Goal: Information Seeking & Learning: Compare options

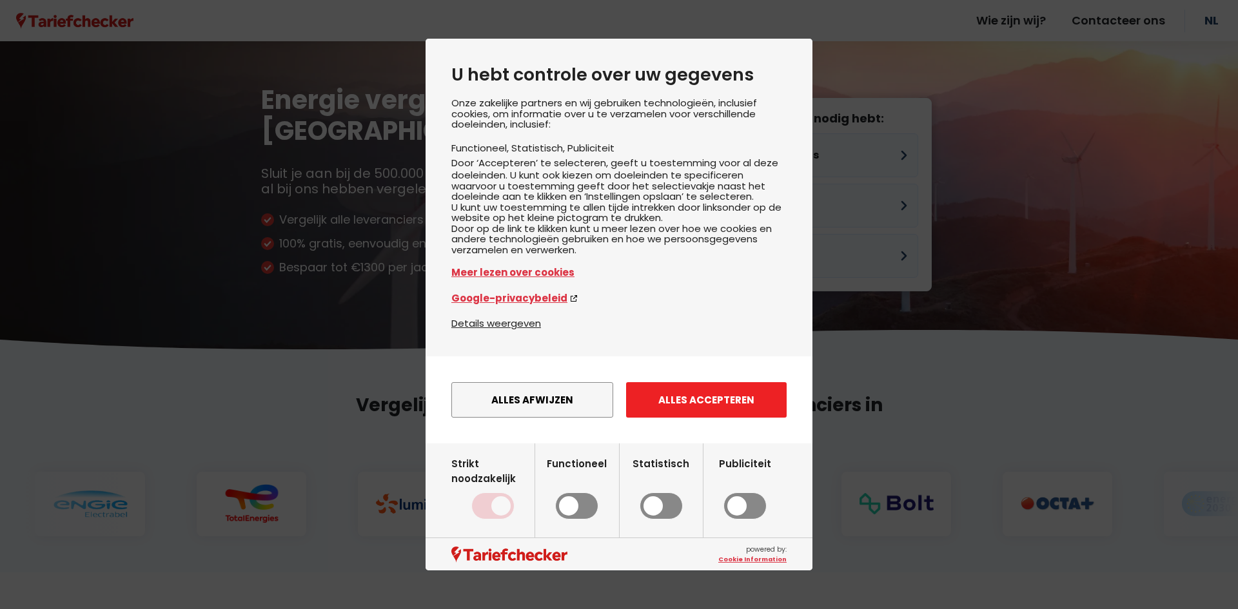
click at [708, 416] on button "Alles accepteren" at bounding box center [706, 399] width 160 height 35
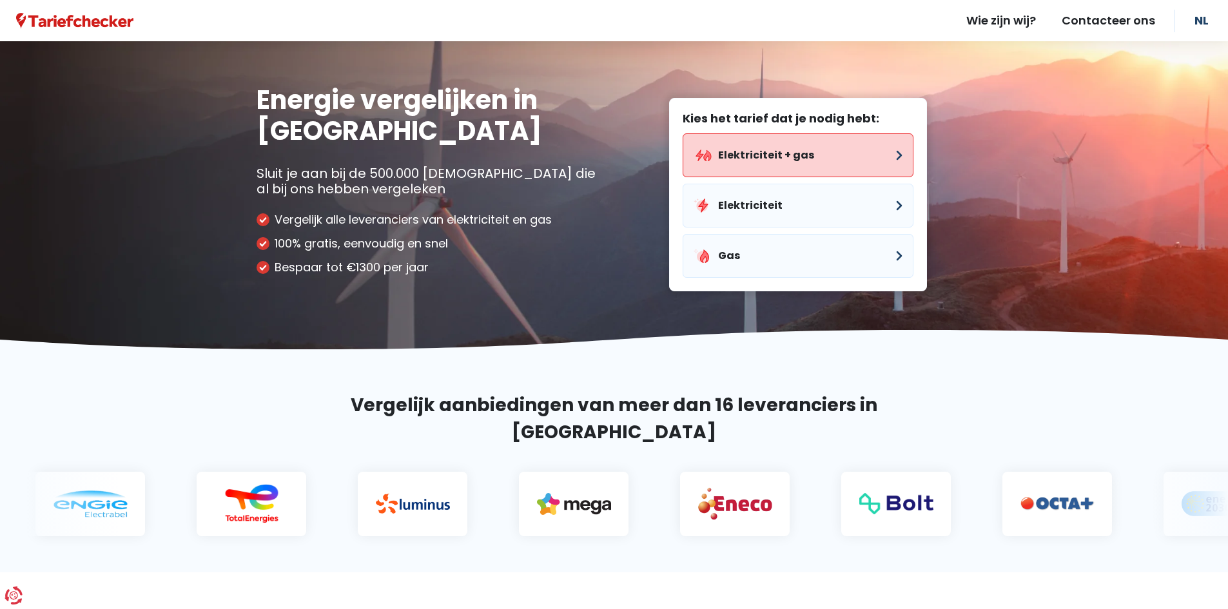
click at [757, 146] on button "Elektriciteit + gas" at bounding box center [798, 155] width 231 height 44
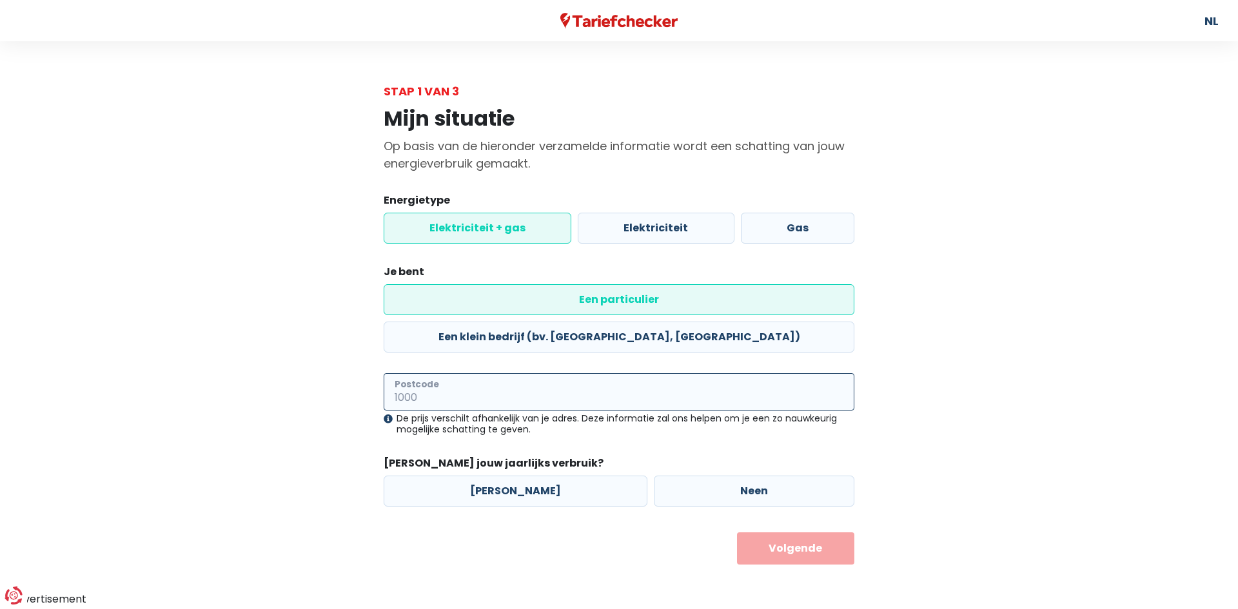
click at [487, 373] on input "Postcode" at bounding box center [619, 391] width 471 height 37
type input "1840"
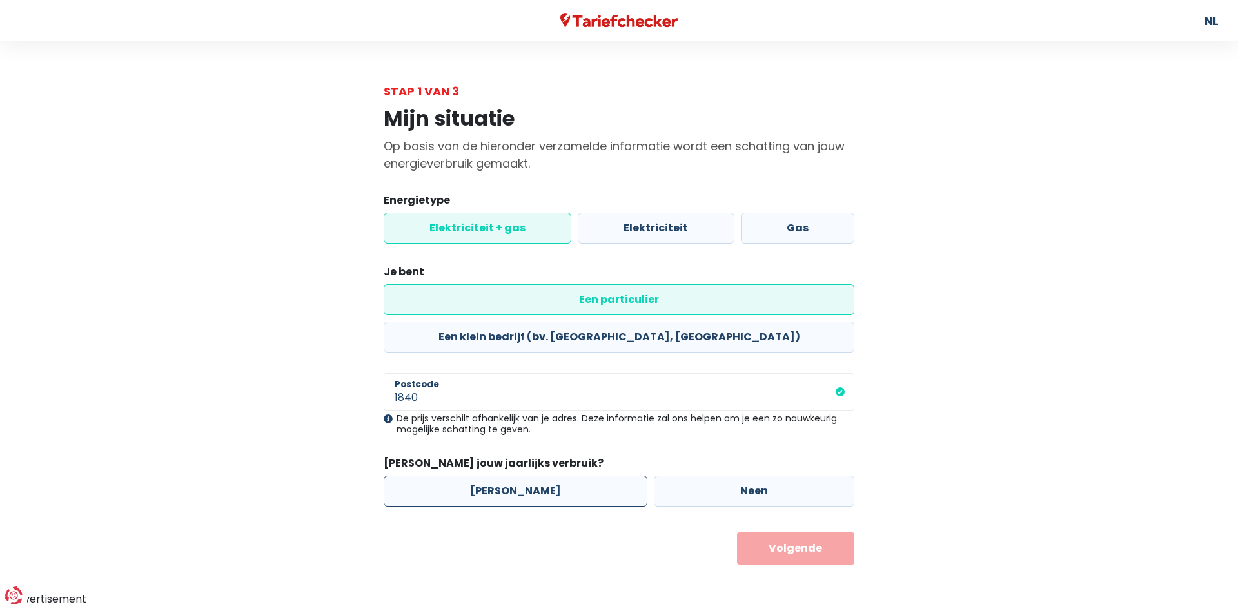
click at [491, 476] on label "[PERSON_NAME]" at bounding box center [516, 491] width 264 height 31
click at [491, 476] on input "[PERSON_NAME]" at bounding box center [516, 491] width 264 height 31
radio input "true"
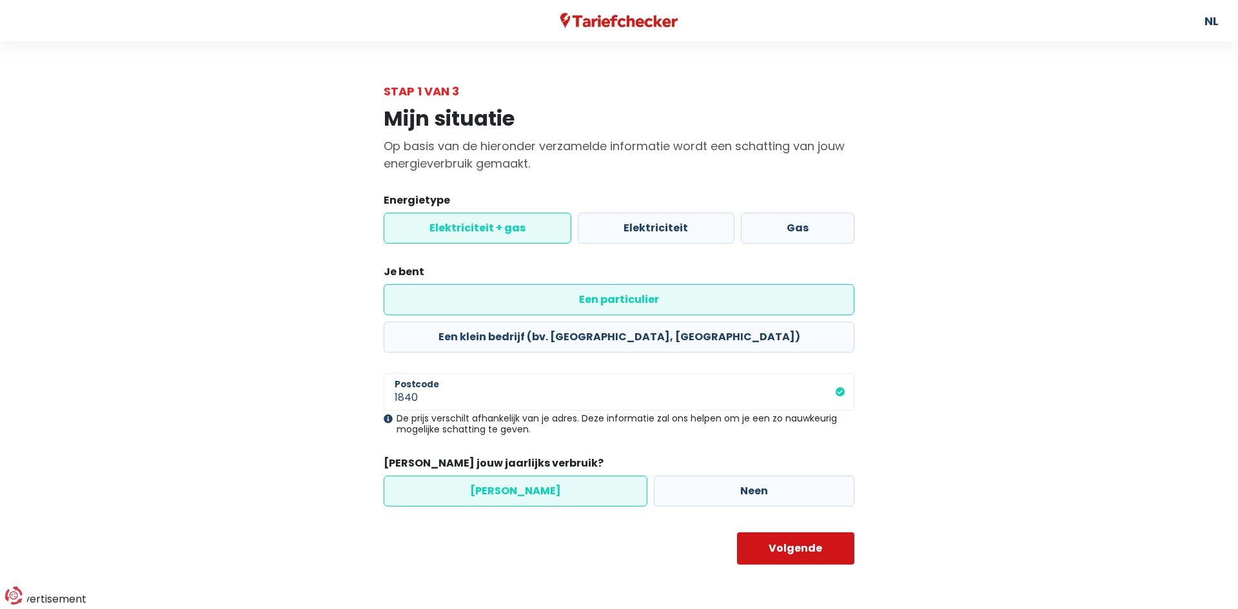
click at [770, 532] on button "Volgende" at bounding box center [796, 548] width 118 height 32
select select
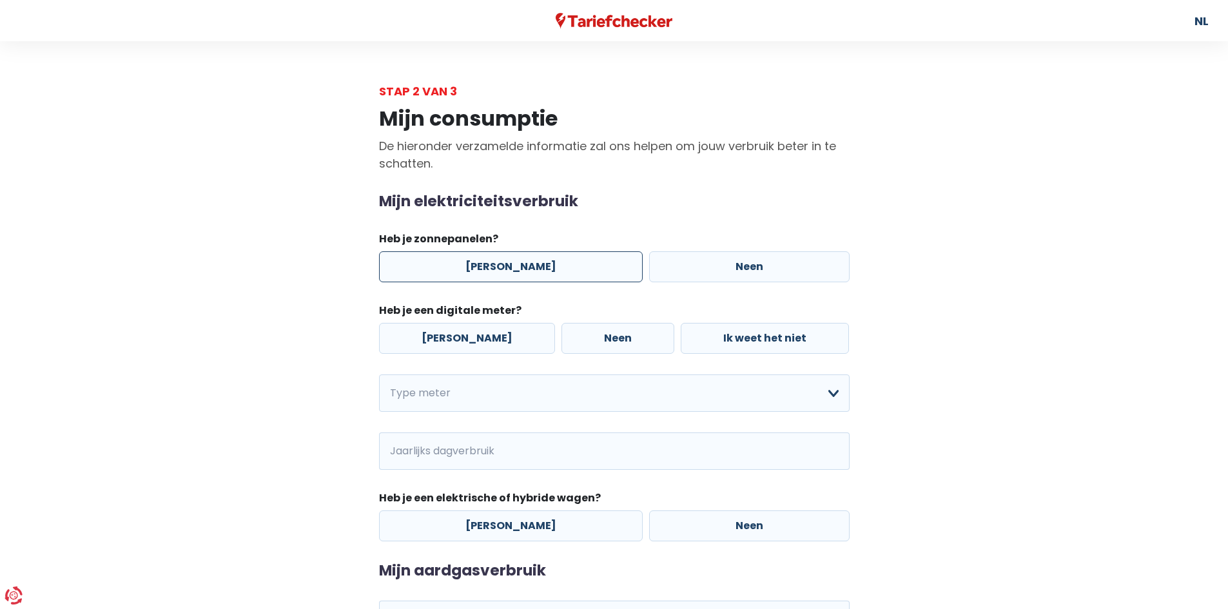
click at [494, 265] on label "[PERSON_NAME]" at bounding box center [511, 266] width 264 height 31
click at [494, 265] on input "[PERSON_NAME]" at bounding box center [511, 266] width 264 height 31
radio input "true"
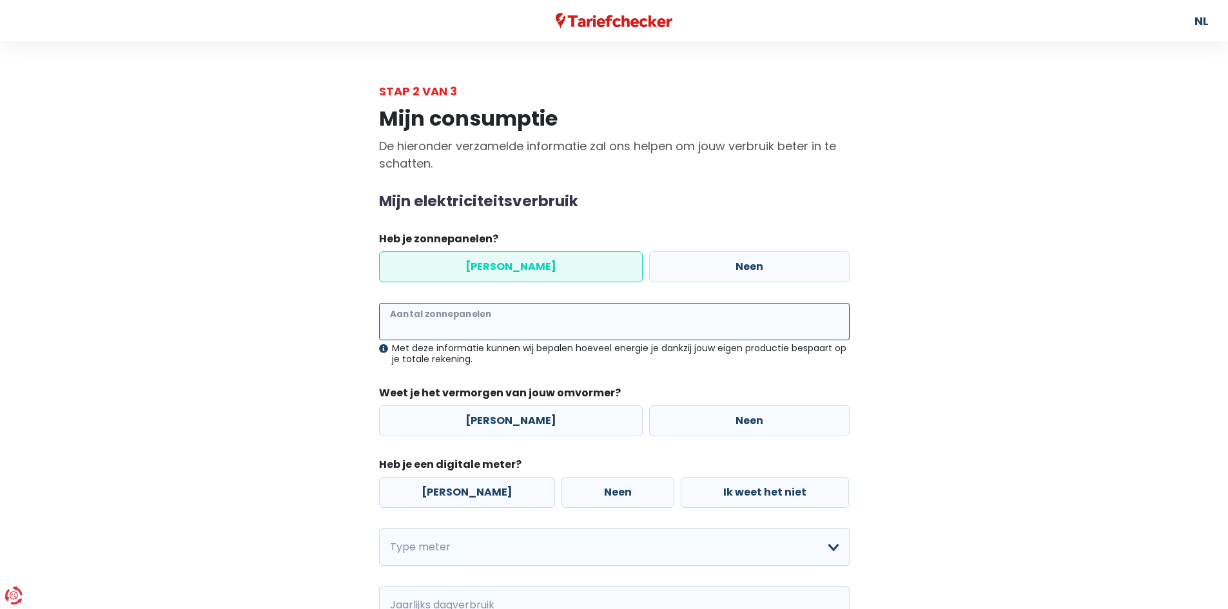
click at [490, 331] on input "Aantal zonnepanelen" at bounding box center [614, 321] width 471 height 37
type input "13"
click at [501, 418] on label "[PERSON_NAME]" at bounding box center [511, 420] width 264 height 31
click at [501, 418] on input "[PERSON_NAME]" at bounding box center [511, 420] width 264 height 31
radio input "true"
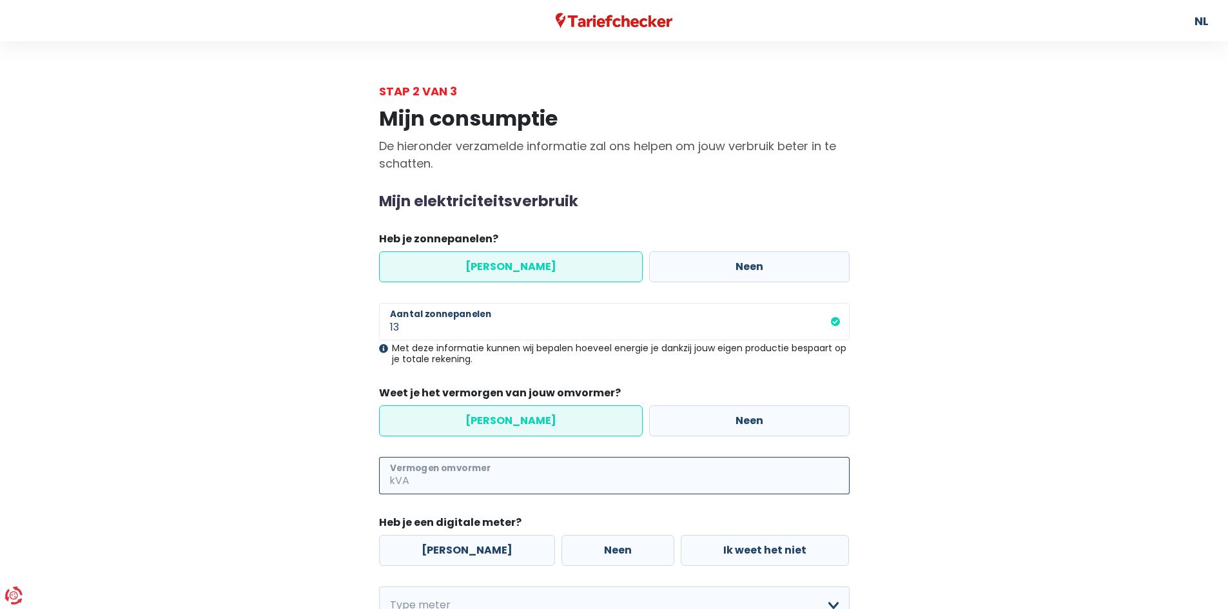
click at [527, 472] on input "Vermogen omvormer" at bounding box center [631, 475] width 438 height 37
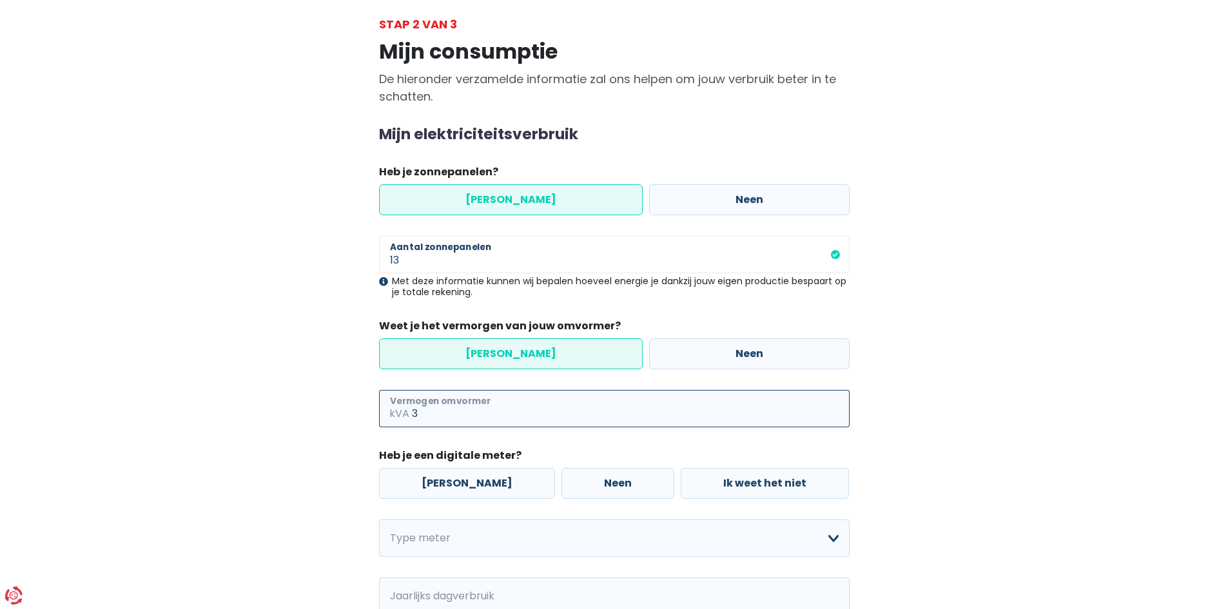
scroll to position [129, 0]
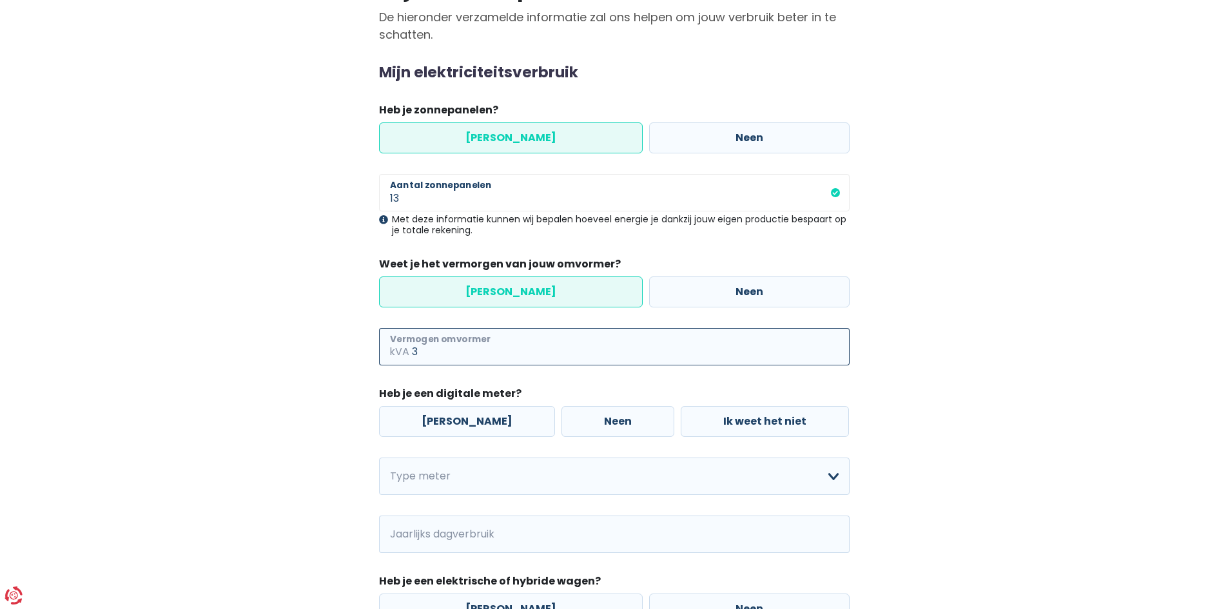
type input "3"
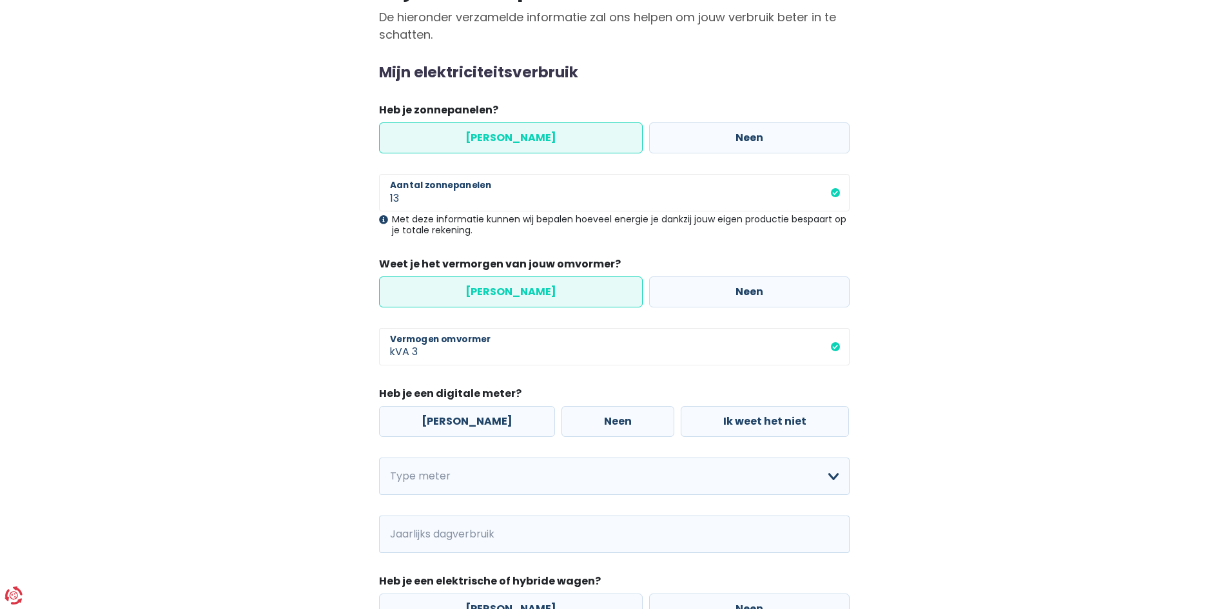
click at [289, 411] on div "Mijn consumptie De hieronder verzamelde informatie zal ons helpen om jouw verbr…" at bounding box center [614, 375] width 735 height 808
click at [445, 425] on label "[PERSON_NAME]" at bounding box center [467, 421] width 176 height 31
click at [445, 425] on input "[PERSON_NAME]" at bounding box center [467, 421] width 176 height 31
radio input "true"
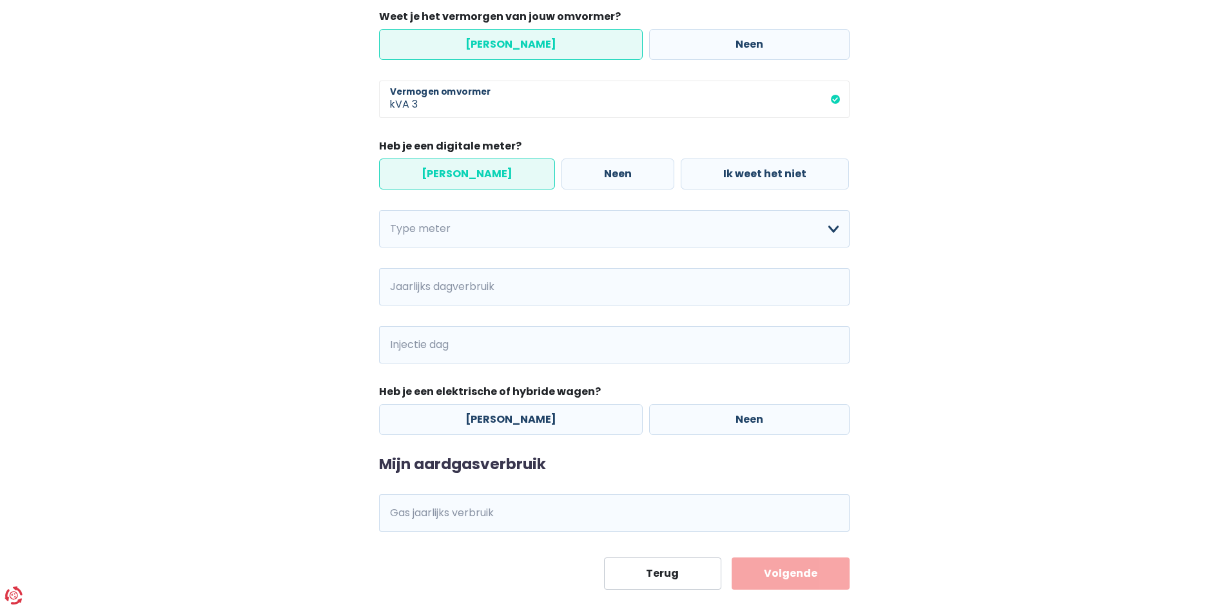
scroll to position [387, 0]
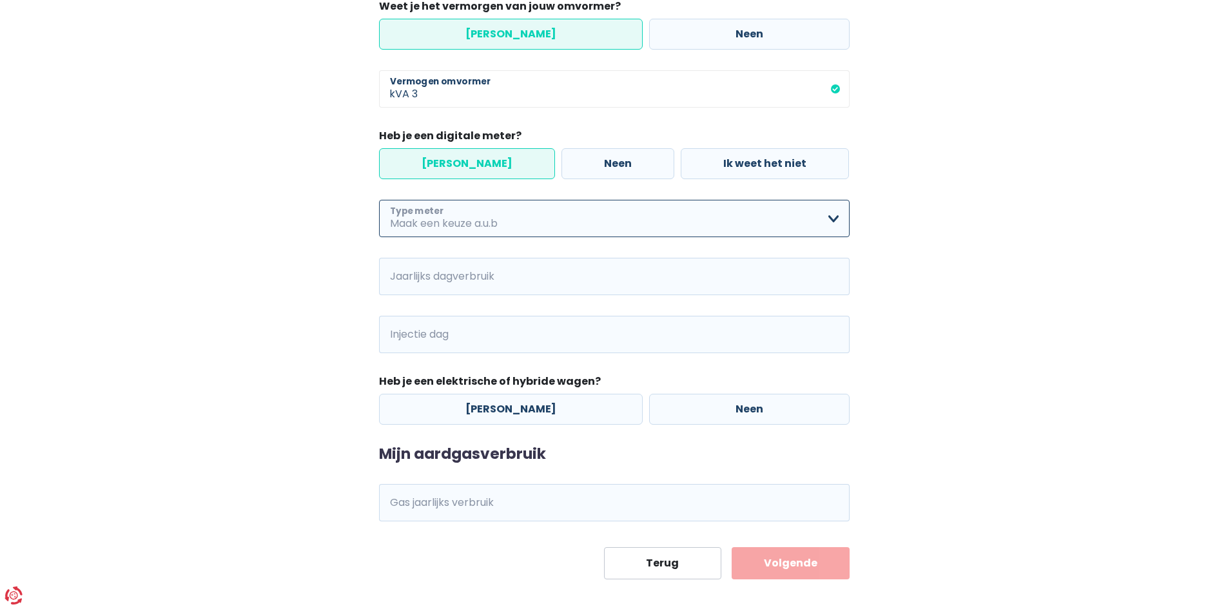
click at [525, 229] on select "Enkelvoudig Tweevoudig Enkelvoudig + uitsluitend nachttarief Tweevoudig + uitsl…" at bounding box center [614, 218] width 471 height 37
select select "day_single_rate"
click at [379, 200] on select "Enkelvoudig Tweevoudig Enkelvoudig + uitsluitend nachttarief Tweevoudig + uitsl…" at bounding box center [614, 218] width 471 height 37
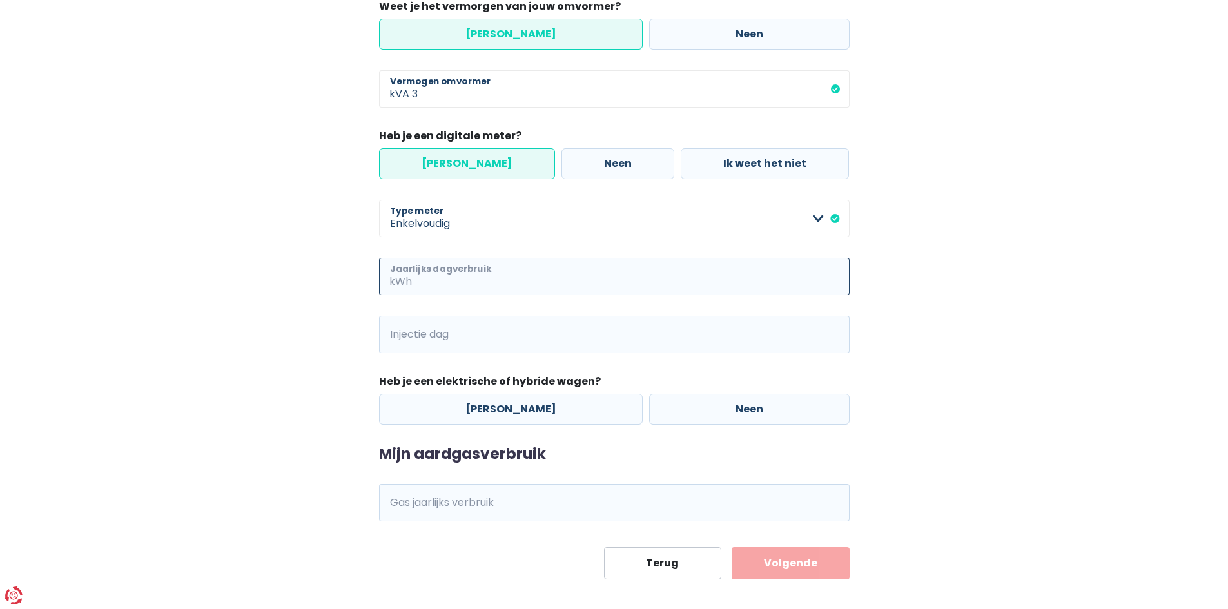
click at [480, 280] on input "Jaarlijks dagverbruik" at bounding box center [631, 276] width 435 height 37
click at [716, 416] on label "Neen" at bounding box center [749, 409] width 200 height 31
click at [716, 416] on input "Neen" at bounding box center [749, 409] width 200 height 31
radio input "true"
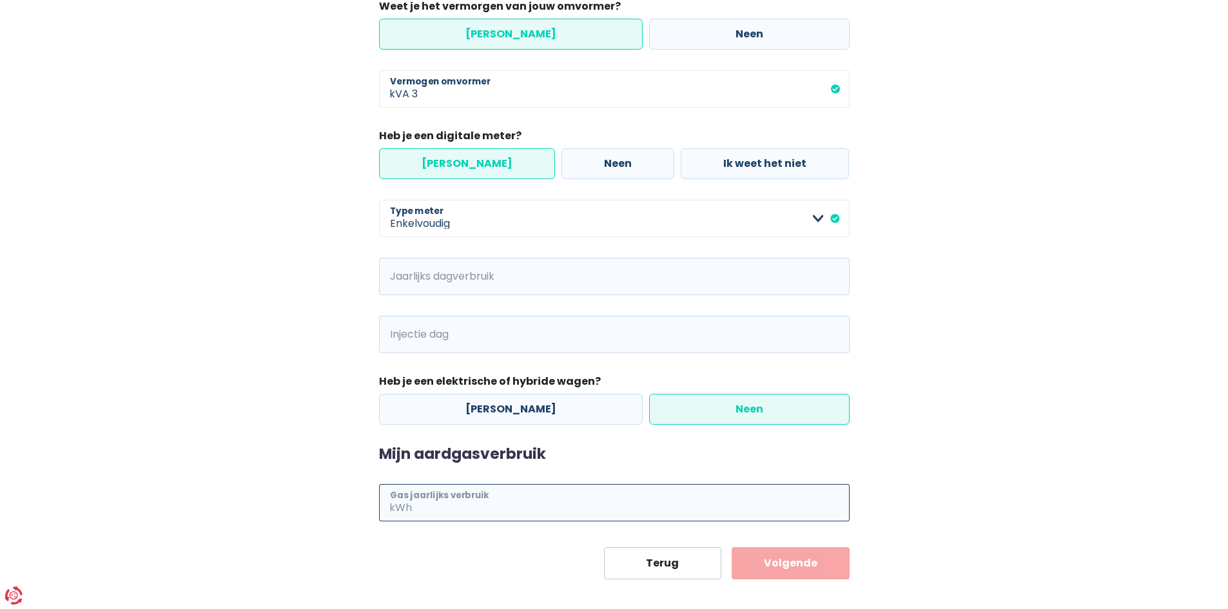
click at [514, 508] on input "Gas jaarlijks verbruik" at bounding box center [631, 502] width 435 height 37
type input "10000"
click at [451, 273] on input "Jaarlijks dagverbruik" at bounding box center [631, 276] width 435 height 37
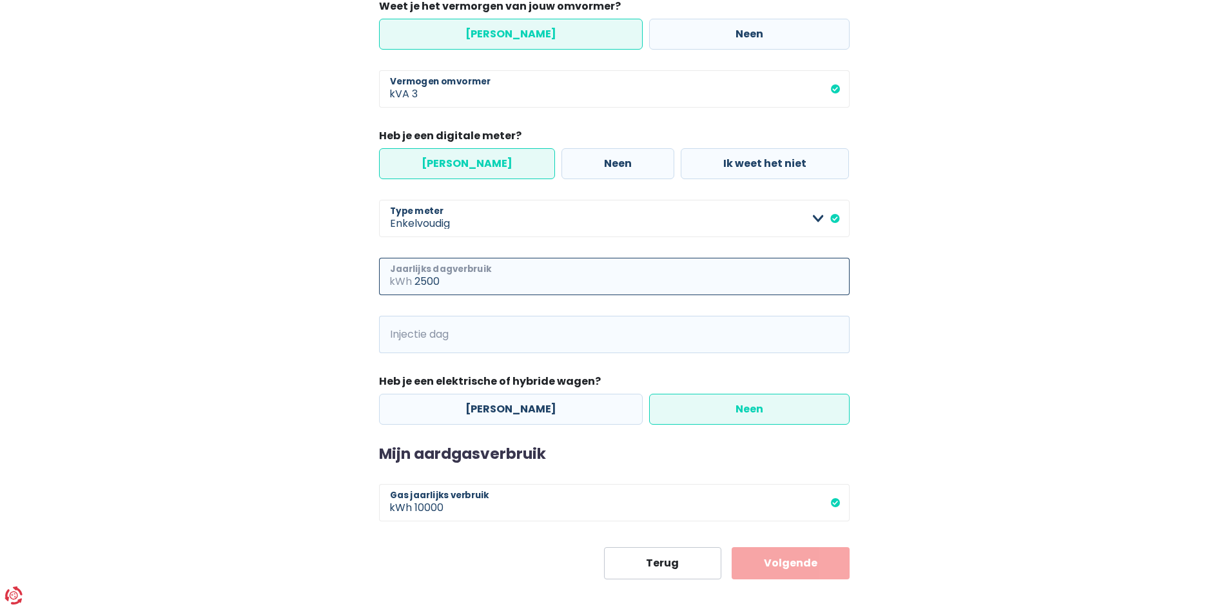
type input "2500"
click at [300, 321] on div "Mijn consumptie De hieronder verzamelde informatie zal ons helpen om jouw verbr…" at bounding box center [614, 146] width 735 height 866
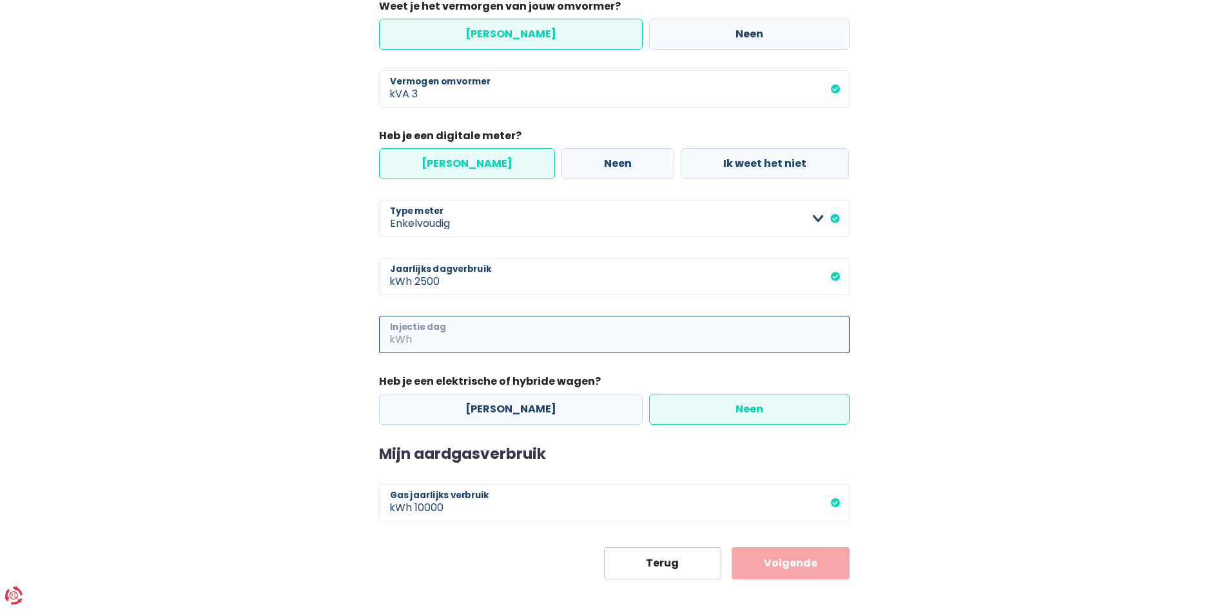
click at [463, 348] on input "Injectie dag" at bounding box center [631, 334] width 435 height 37
type input "1700"
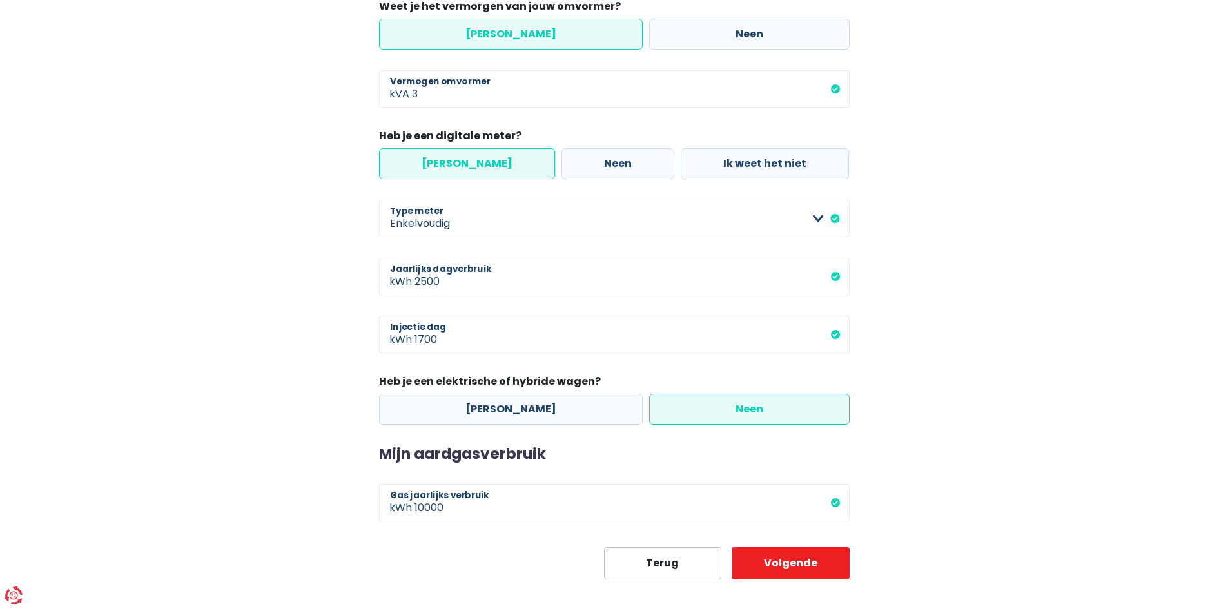
click at [228, 365] on main "Stap 2 van 3 Mijn consumptie De hieronder verzamelde informatie zal ons helpen …" at bounding box center [614, 138] width 1228 height 884
click at [797, 564] on button "Volgende" at bounding box center [791, 563] width 118 height 32
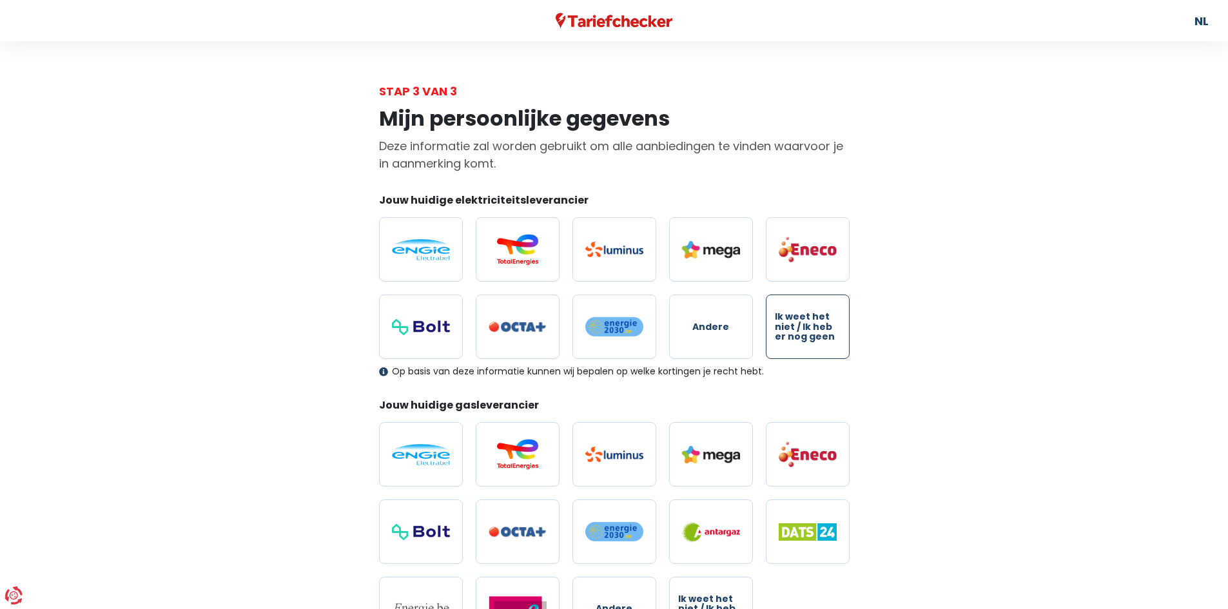
click at [799, 329] on span "Ik weet het niet / Ik heb er nog geen" at bounding box center [808, 327] width 66 height 30
click at [799, 329] on input "Ik weet het niet / Ik heb er nog geen" at bounding box center [808, 327] width 84 height 64
radio input "true"
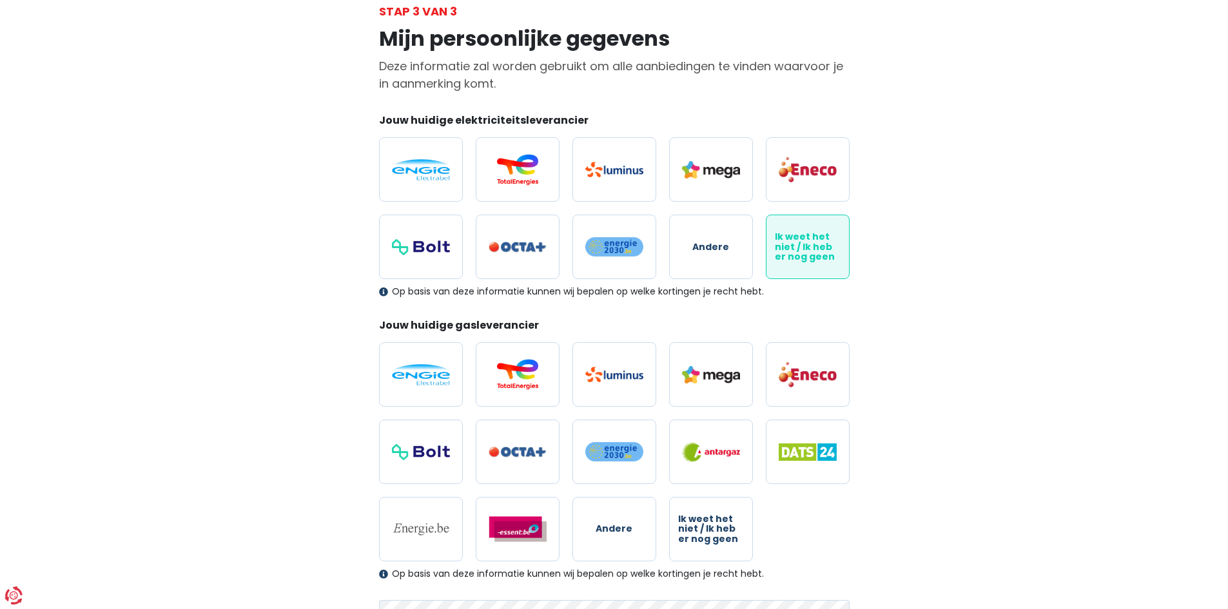
scroll to position [193, 0]
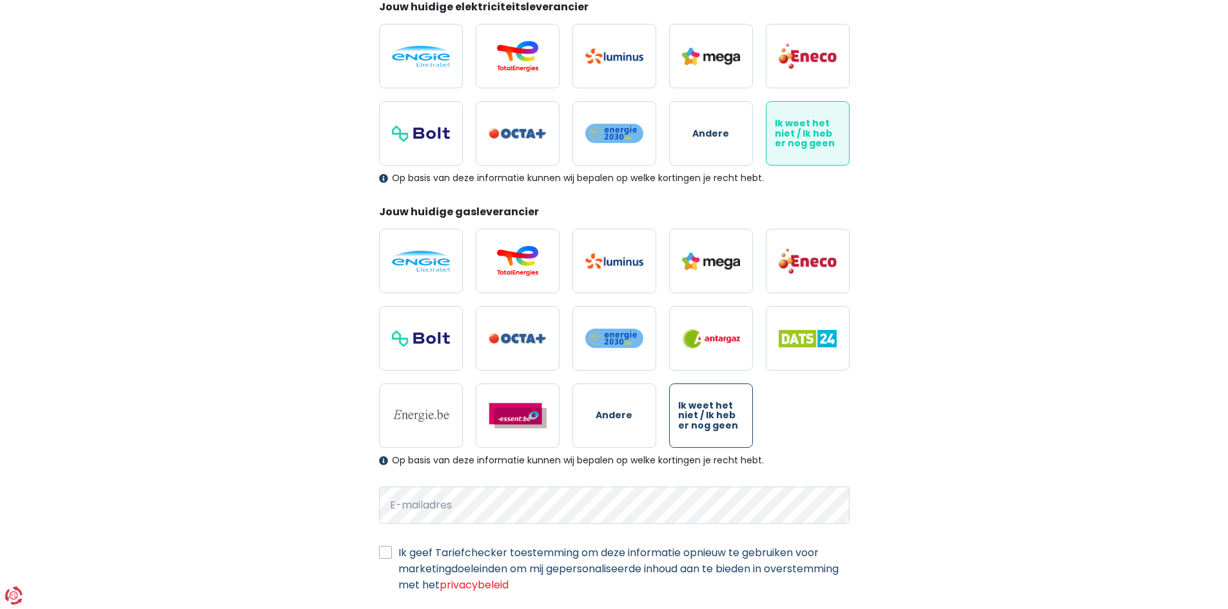
click at [748, 402] on label "Ik weet het niet / Ik heb er nog geen" at bounding box center [711, 416] width 84 height 64
click at [748, 402] on input "Ik weet het niet / Ik heb er nog geen" at bounding box center [711, 416] width 84 height 64
radio input "true"
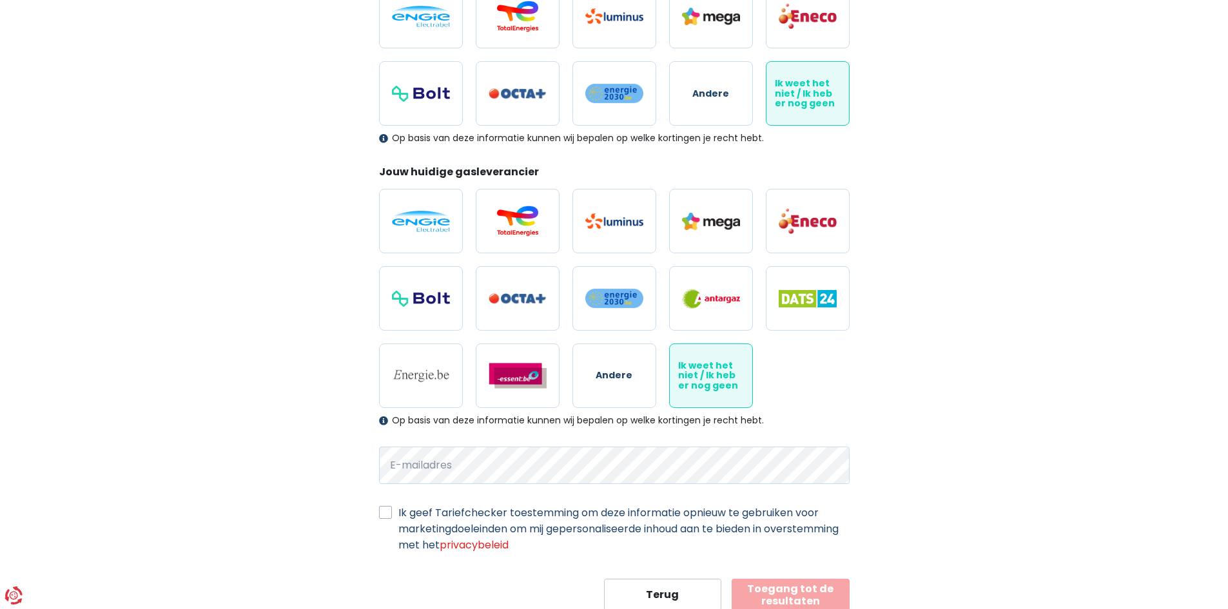
scroll to position [277, 0]
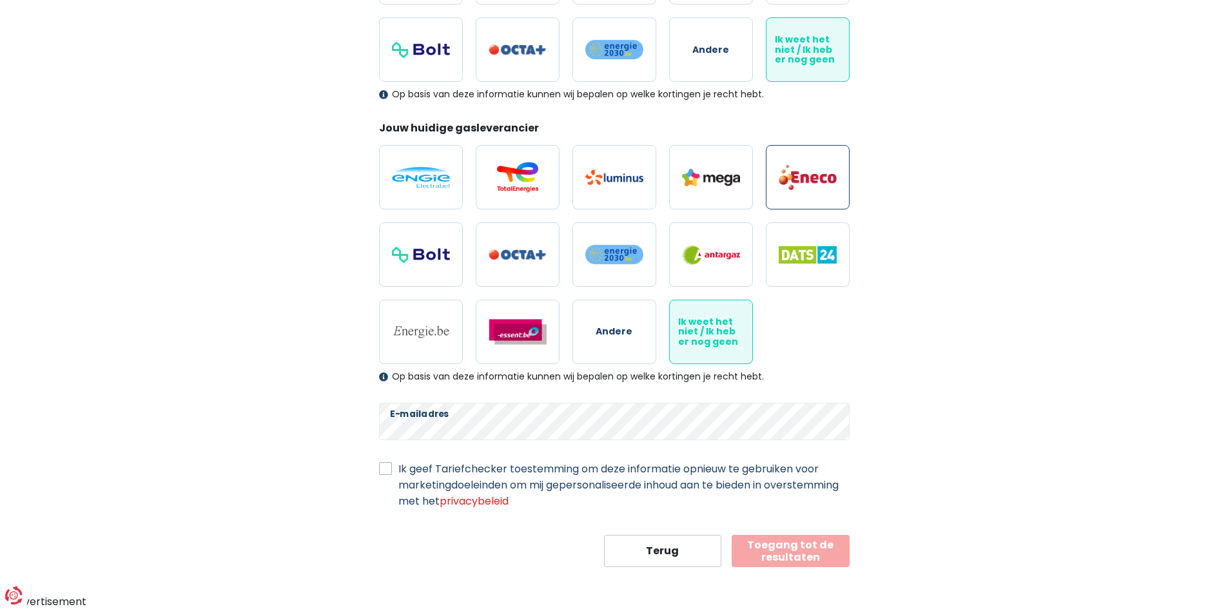
click at [797, 181] on img at bounding box center [808, 177] width 58 height 27
click at [797, 181] on input "radio" at bounding box center [808, 177] width 84 height 64
radio input "true"
radio input "false"
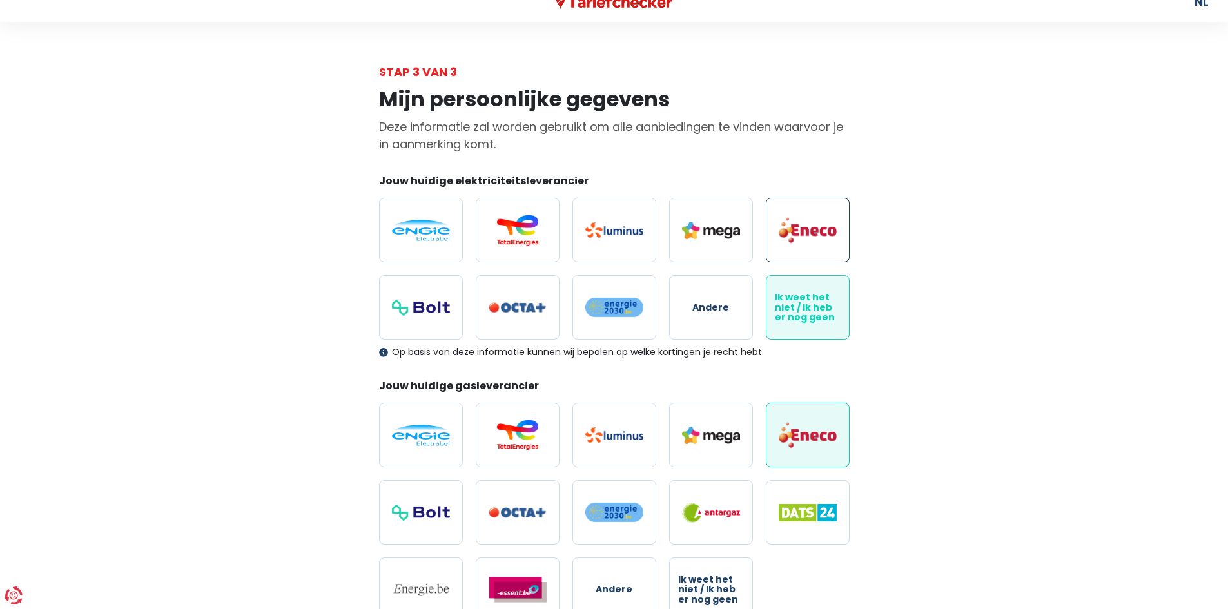
click at [821, 237] on img at bounding box center [808, 230] width 58 height 27
click at [821, 237] on input "radio" at bounding box center [808, 230] width 84 height 64
radio input "true"
radio input "false"
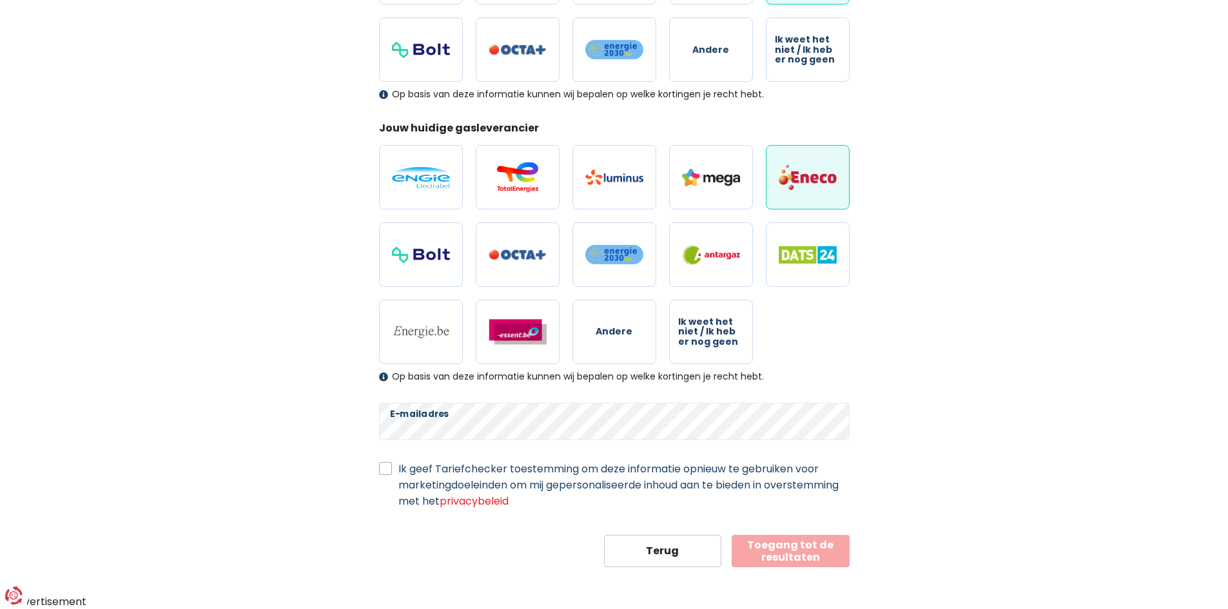
click at [398, 466] on label "Ik geef Tariefchecker toestemming om deze informatie opnieuw te gebruiken voor …" at bounding box center [623, 485] width 451 height 48
click at [389, 466] on input "Ik geef Tariefchecker toestemming om deze informatie opnieuw te gebruiken voor …" at bounding box center [385, 467] width 13 height 13
checkbox input "true"
click at [785, 547] on button "Toegang tot de resultaten" at bounding box center [791, 551] width 118 height 32
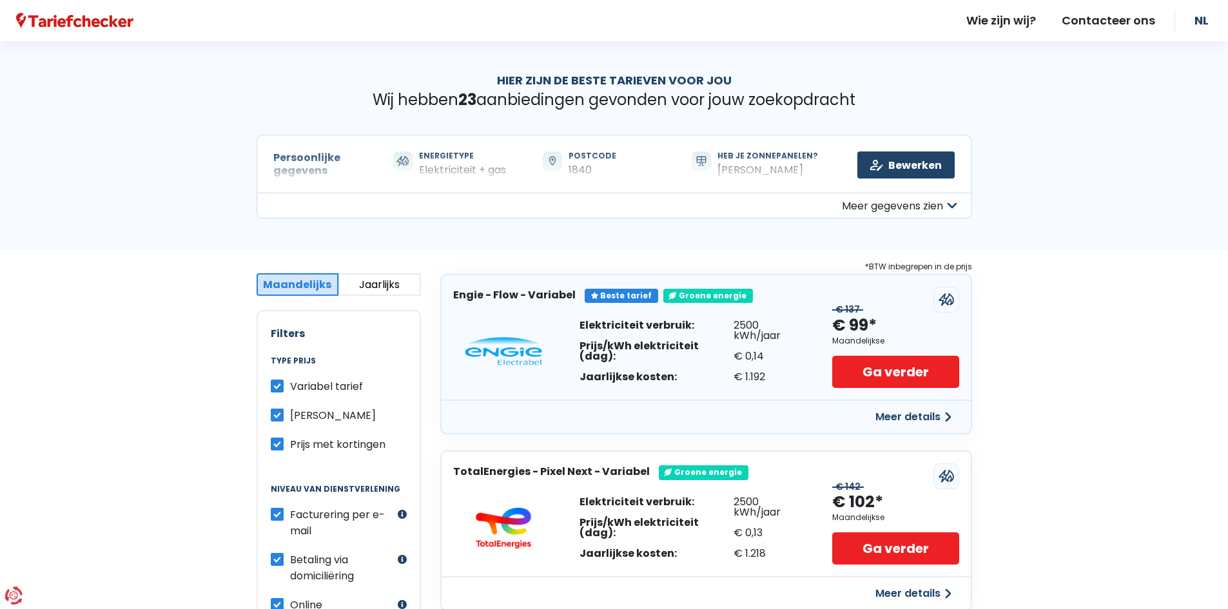
click at [290, 385] on label "Variabel tarief" at bounding box center [326, 386] width 73 height 16
click at [282, 385] on input "Variabel tarief" at bounding box center [277, 384] width 13 height 13
checkbox input "false"
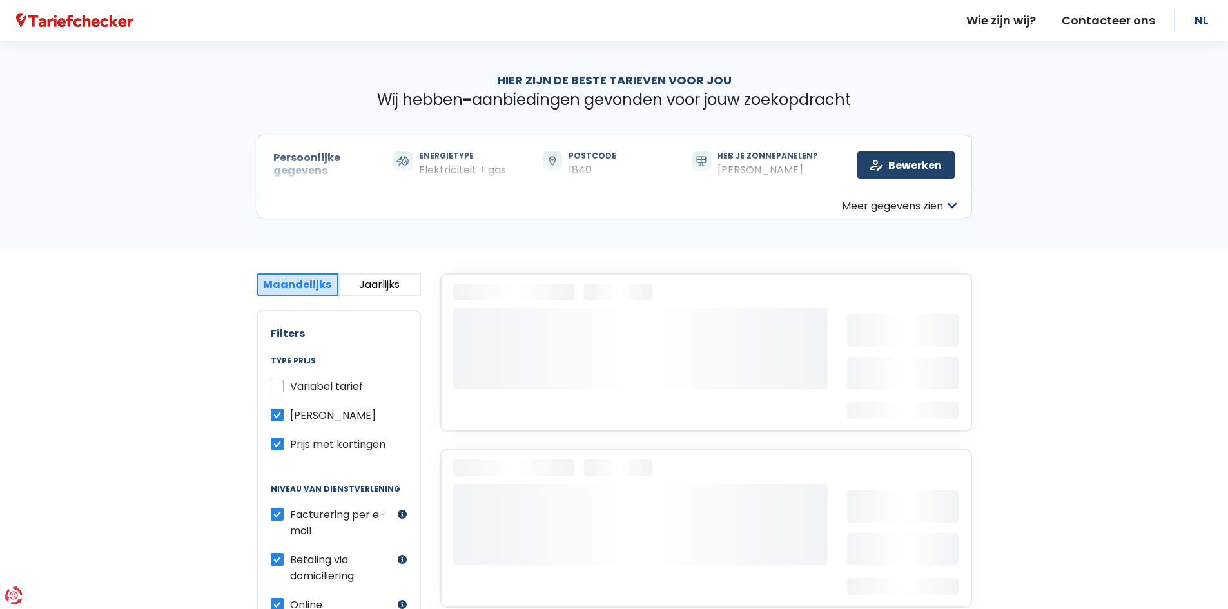
click at [290, 445] on label "Prijs met kortingen" at bounding box center [337, 444] width 95 height 16
click at [277, 445] on input "Prijs met kortingen" at bounding box center [277, 442] width 13 height 13
click at [290, 445] on label "Prijs met kortingen" at bounding box center [337, 444] width 95 height 16
click at [277, 445] on input "Prijs met kortingen" at bounding box center [277, 442] width 13 height 13
checkbox input "true"
